Goal: Information Seeking & Learning: Learn about a topic

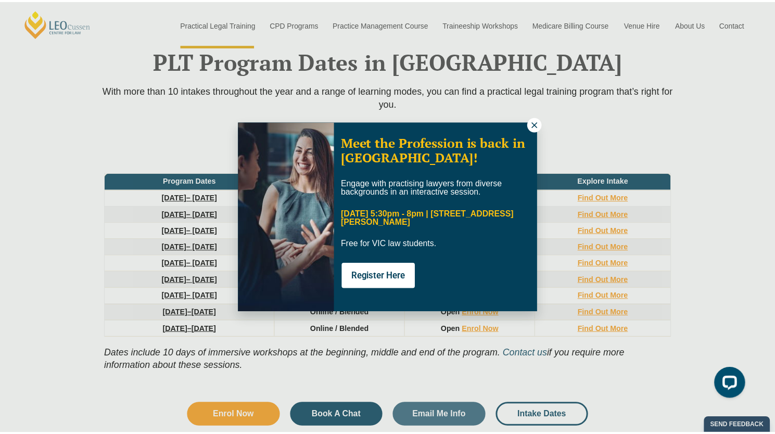
scroll to position [1343, 0]
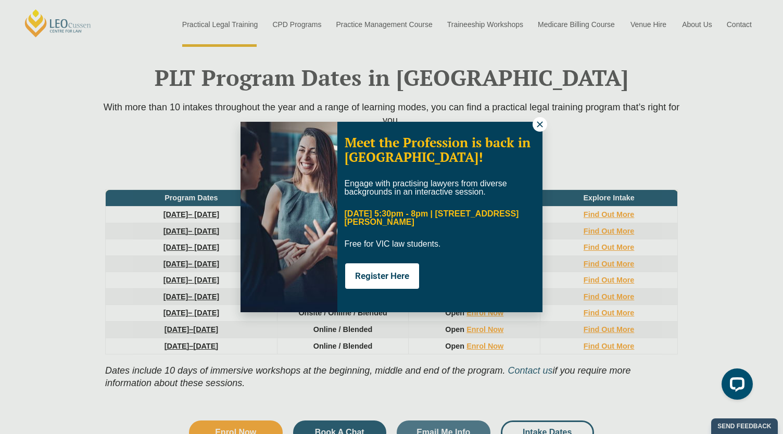
click at [537, 130] on button at bounding box center [540, 124] width 15 height 15
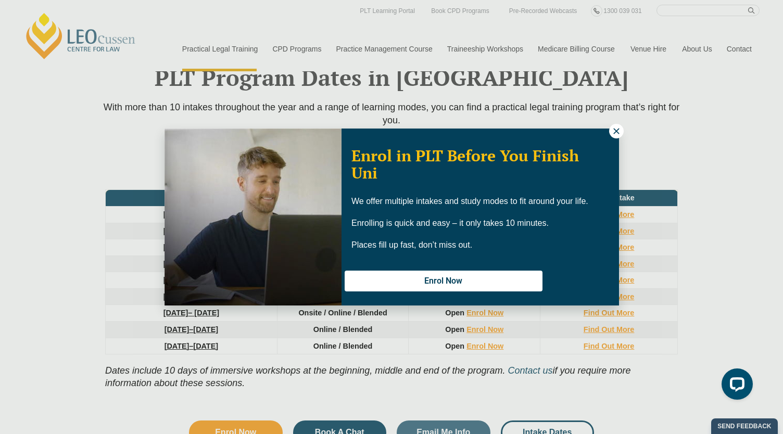
click at [616, 134] on icon at bounding box center [616, 131] width 9 height 9
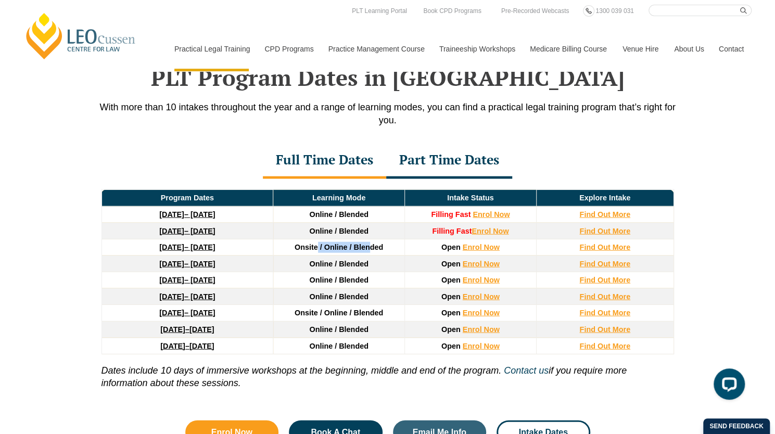
drag, startPoint x: 371, startPoint y: 238, endPoint x: 318, endPoint y: 241, distance: 53.2
click at [318, 241] on td "Onsite / Online / Blended" at bounding box center [339, 247] width 132 height 17
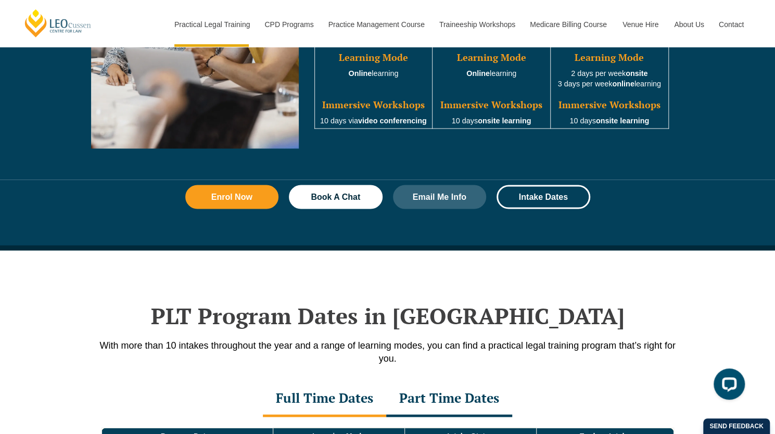
scroll to position [1331, 0]
